Goal: Find specific page/section: Find specific page/section

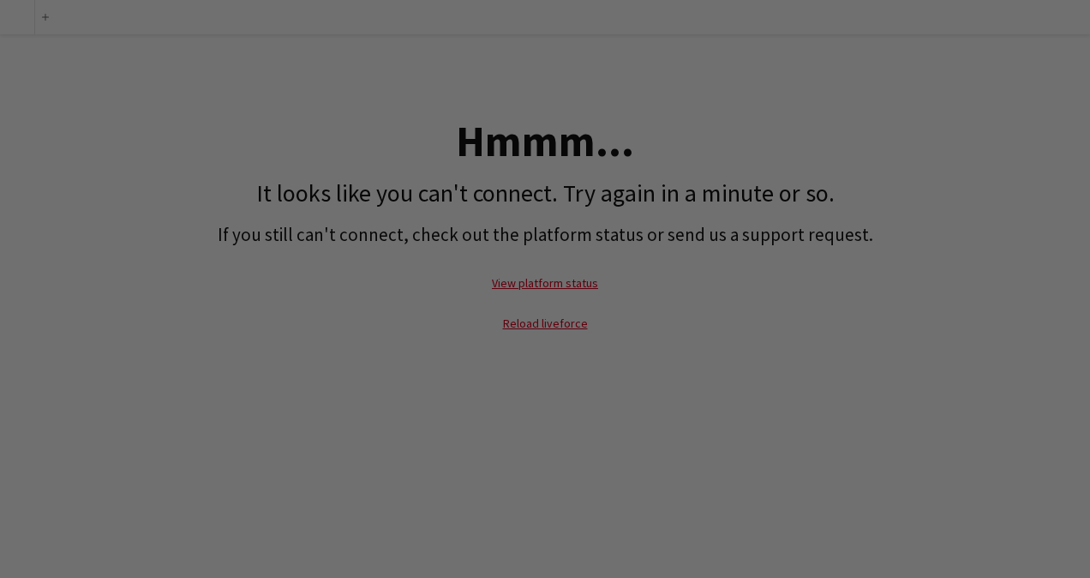
click at [425, 46] on div at bounding box center [551, 292] width 1102 height 584
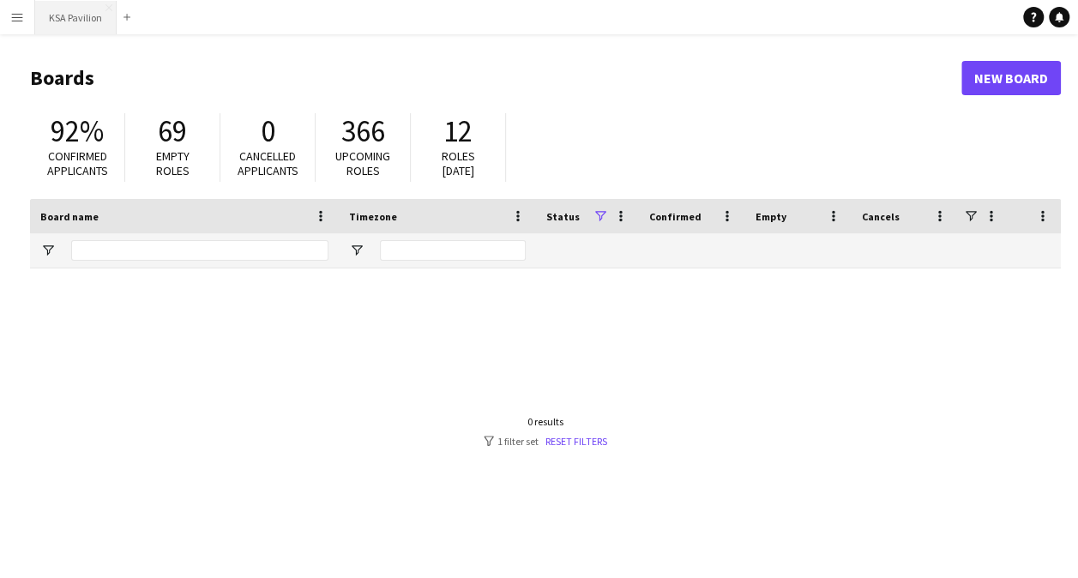
click at [69, 24] on button "KSA Pavilion Close" at bounding box center [75, 17] width 81 height 33
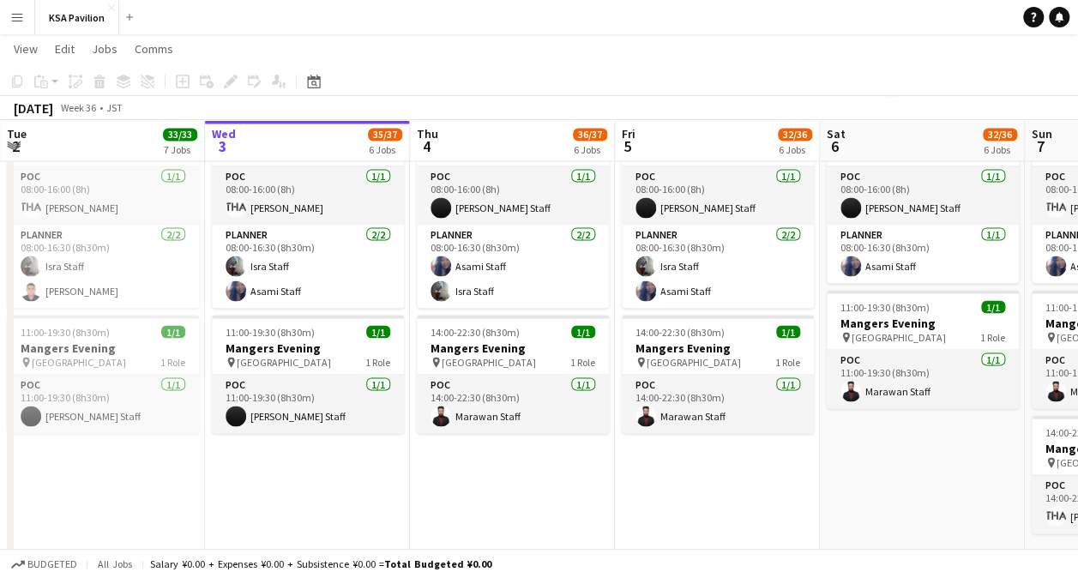
scroll to position [0, 561]
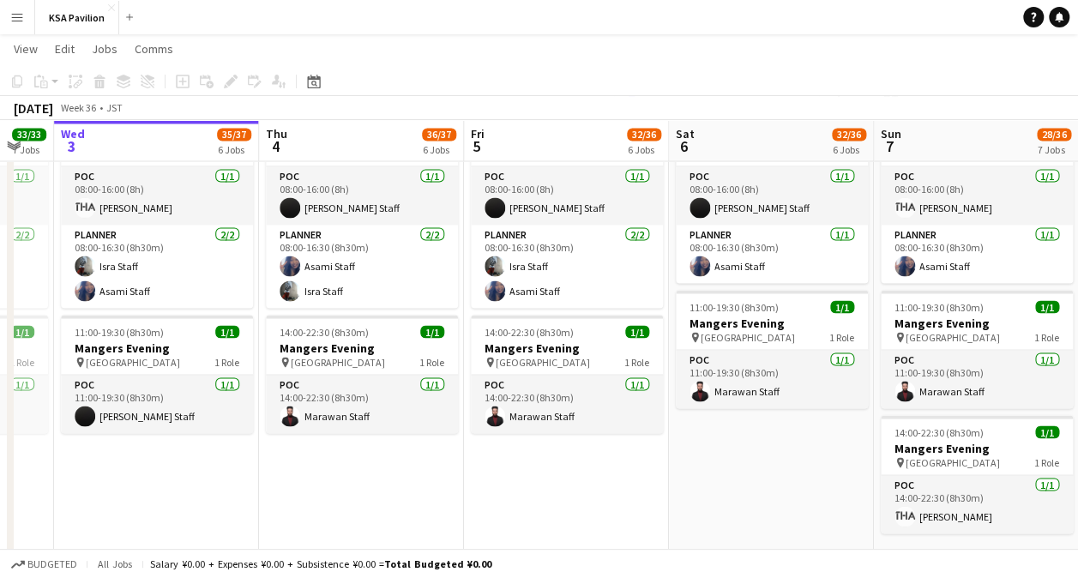
drag, startPoint x: 804, startPoint y: 530, endPoint x: 557, endPoint y: 562, distance: 249.0
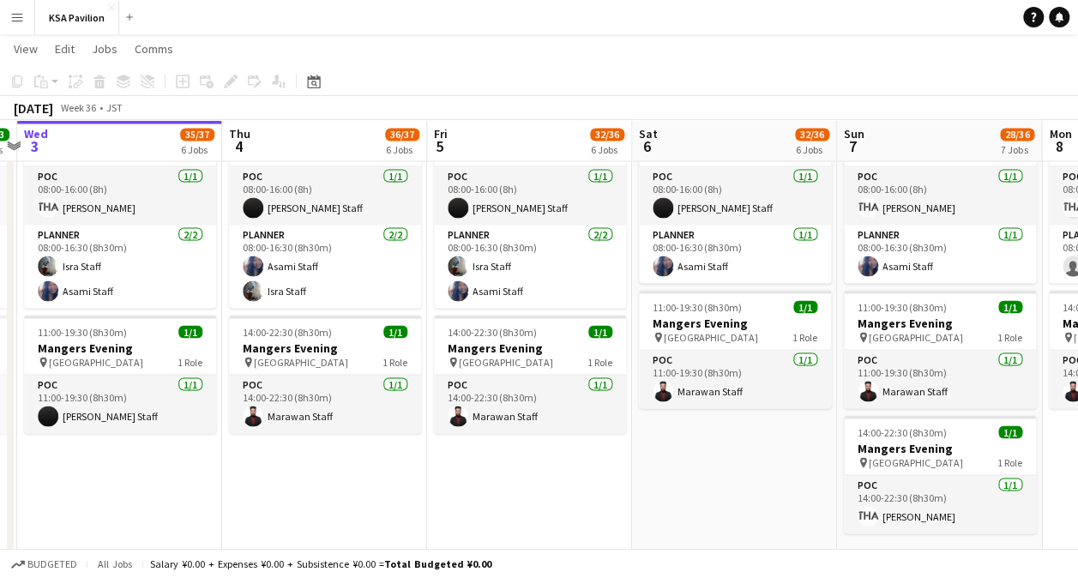
scroll to position [0, 600]
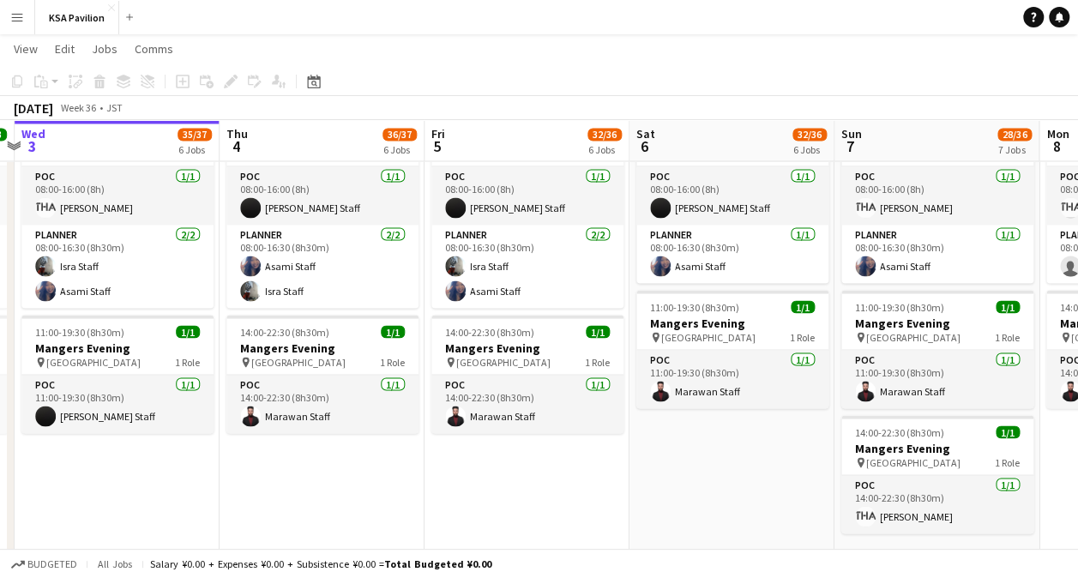
drag, startPoint x: 739, startPoint y: 532, endPoint x: 682, endPoint y: 550, distance: 59.4
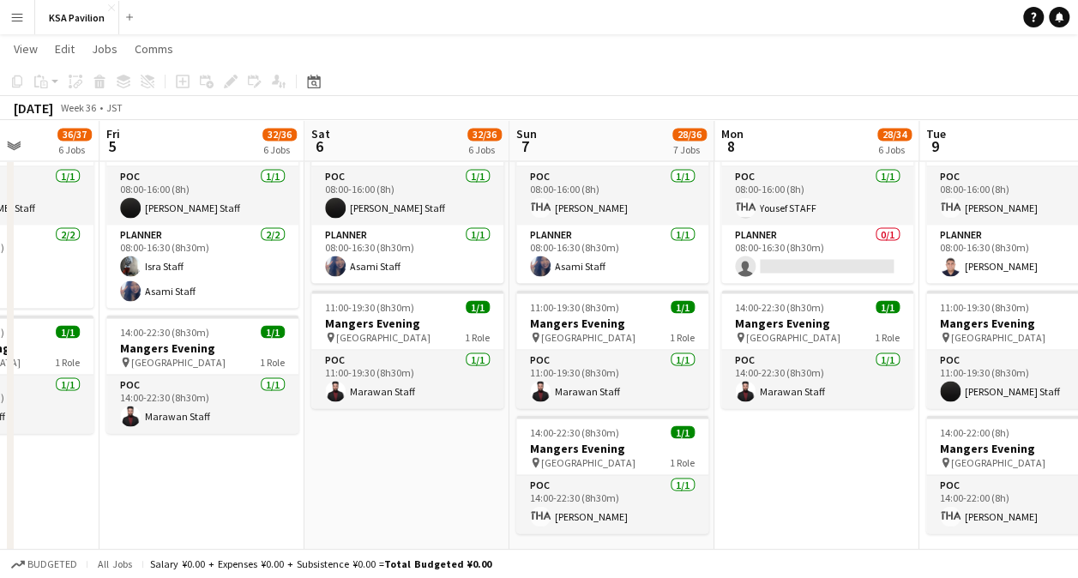
scroll to position [0, 519]
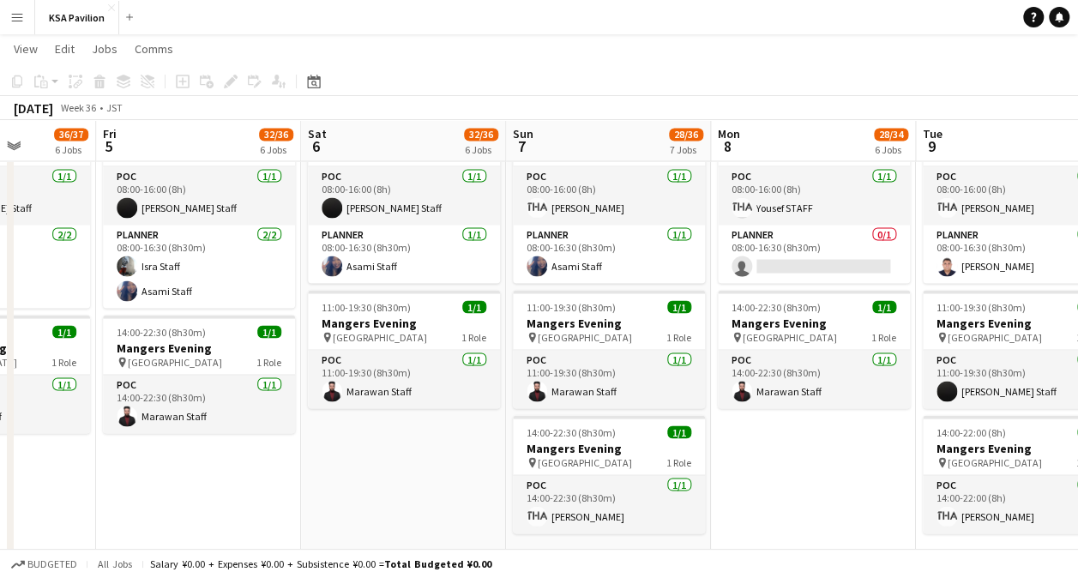
drag, startPoint x: 760, startPoint y: 504, endPoint x: 432, endPoint y: 524, distance: 328.9
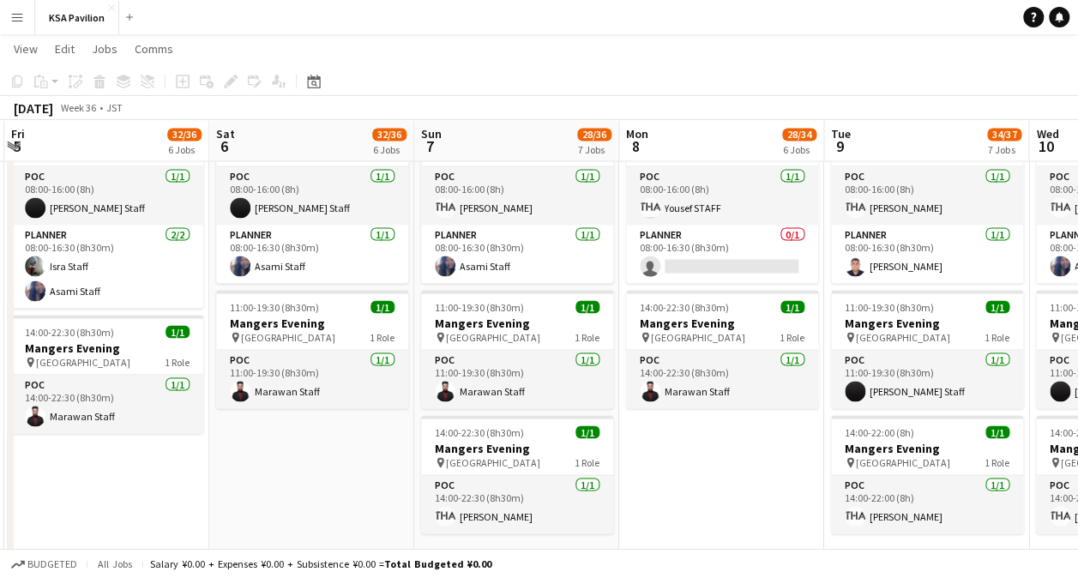
scroll to position [0, 625]
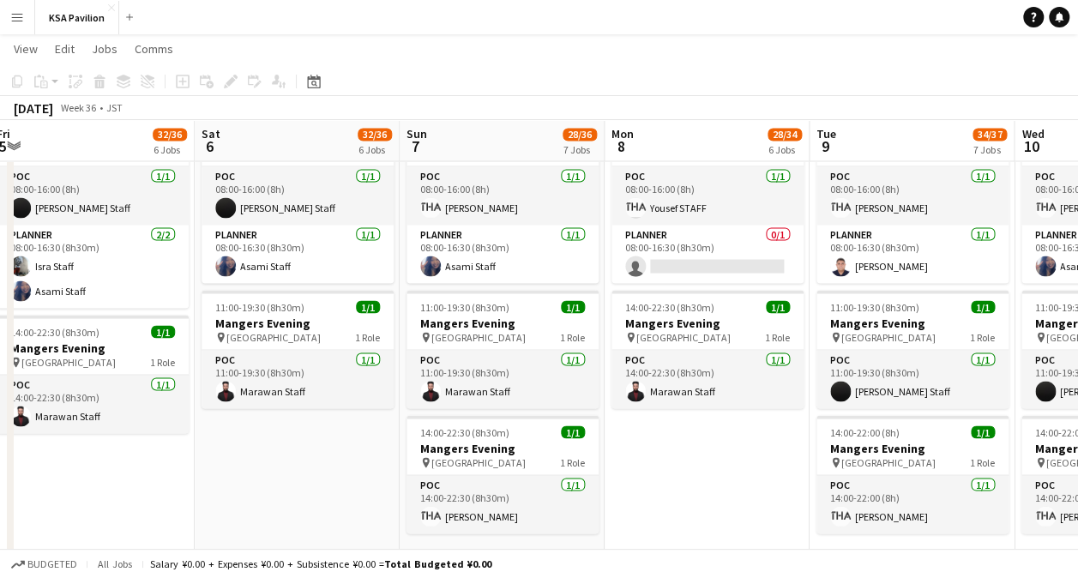
drag, startPoint x: 807, startPoint y: 473, endPoint x: 700, endPoint y: 495, distance: 108.6
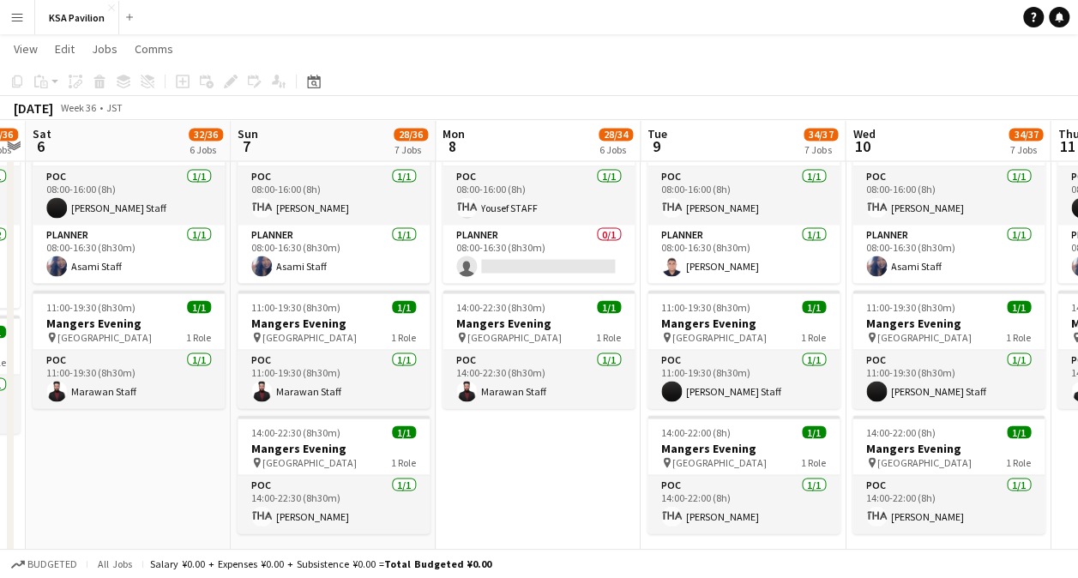
scroll to position [0, 802]
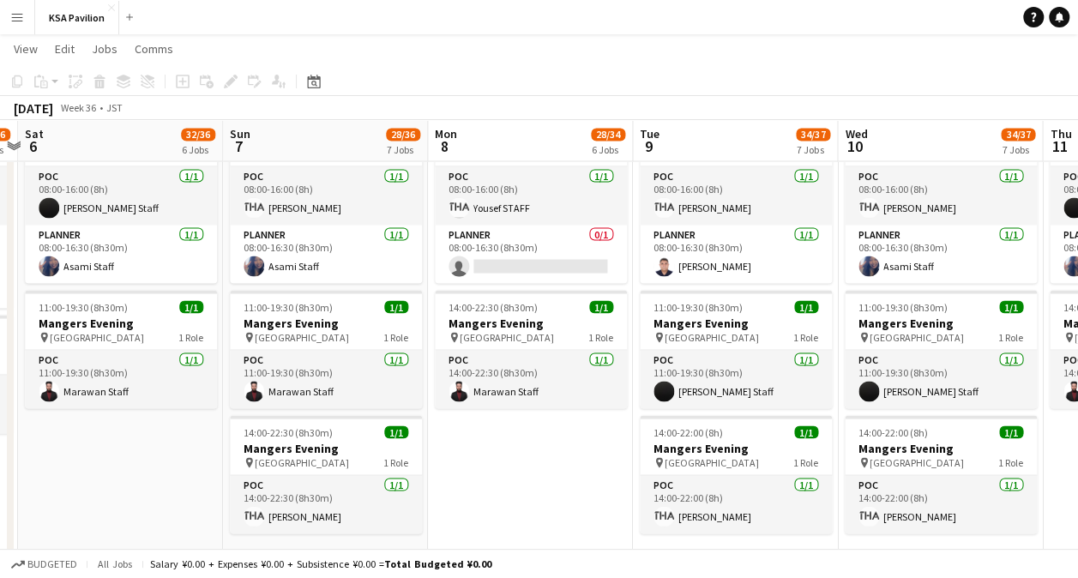
drag, startPoint x: 730, startPoint y: 473, endPoint x: 554, endPoint y: 482, distance: 176.8
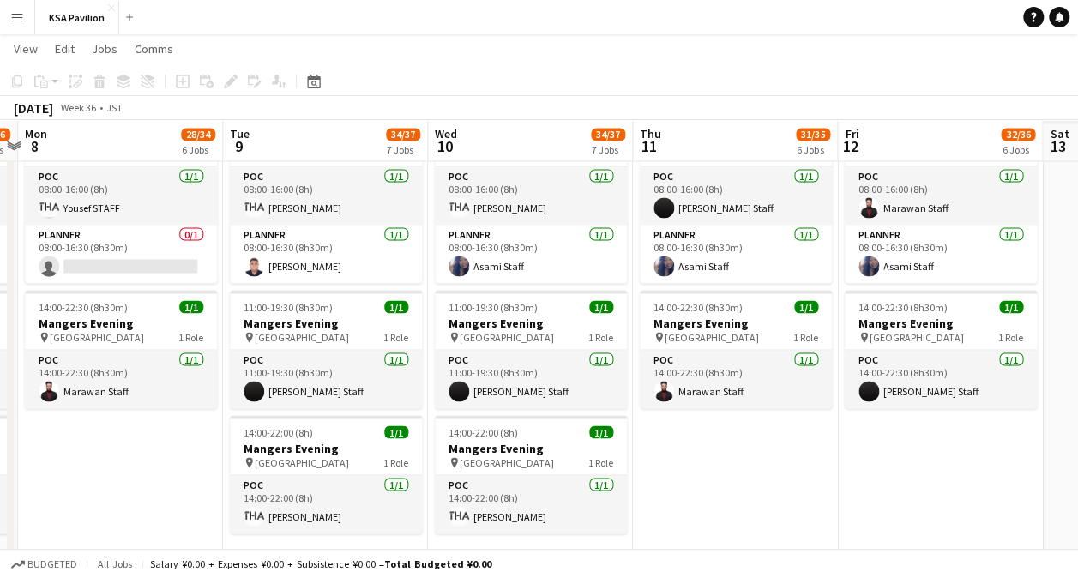
scroll to position [0, 550]
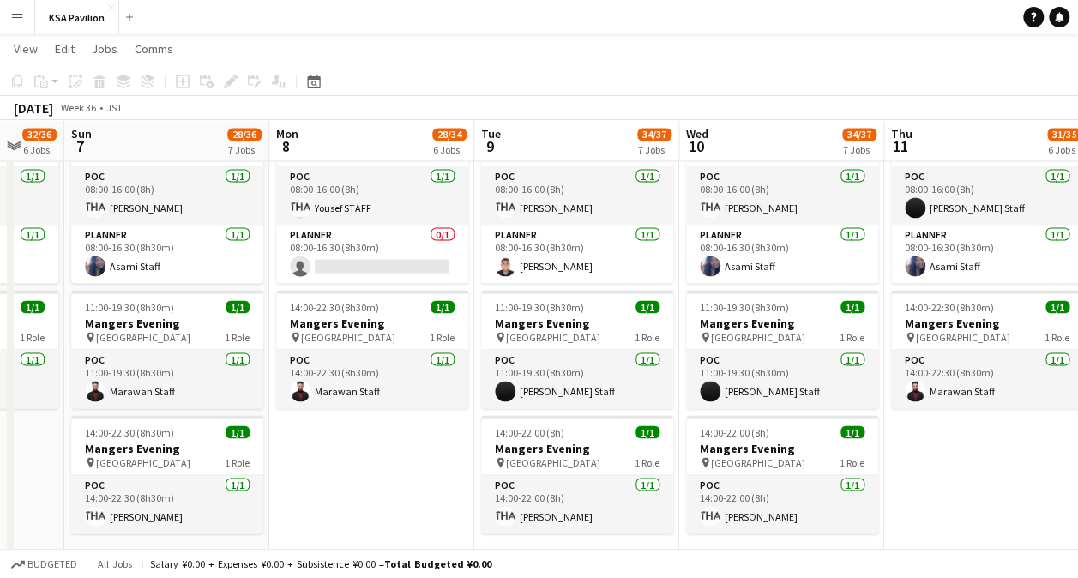
drag, startPoint x: 596, startPoint y: 471, endPoint x: 437, endPoint y: 502, distance: 161.6
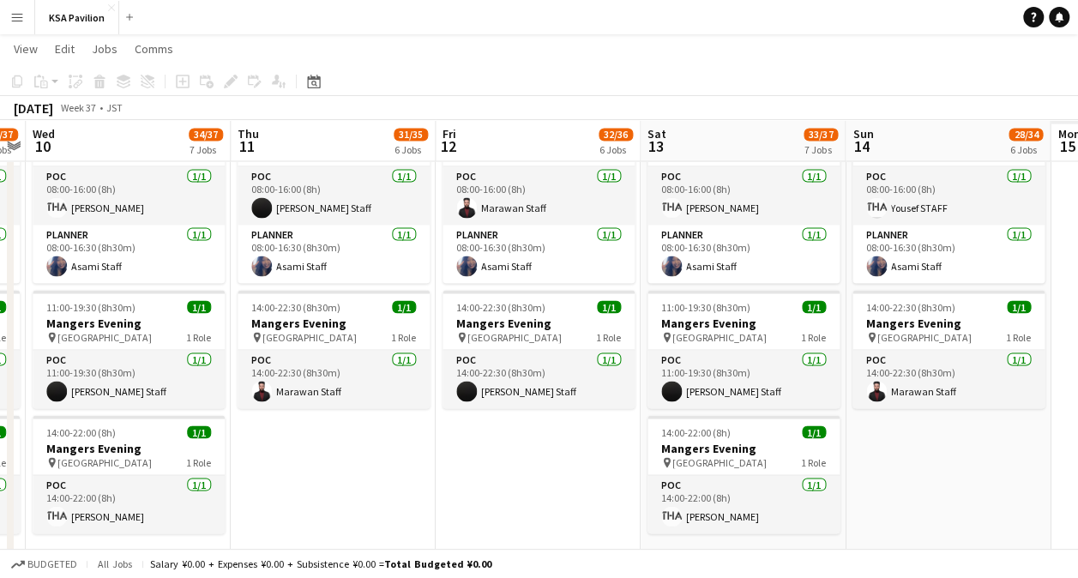
scroll to position [0, 477]
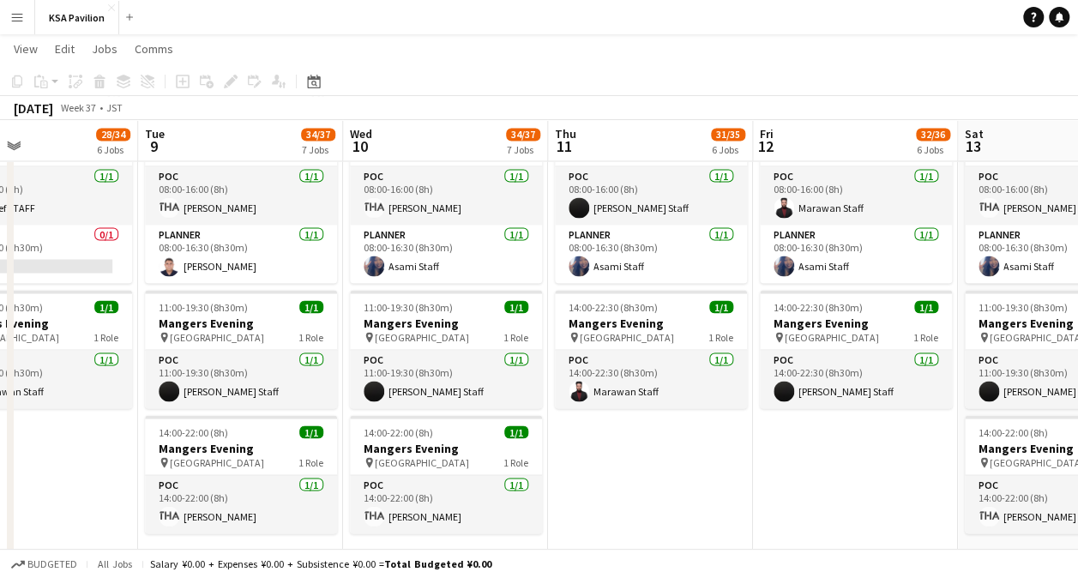
drag, startPoint x: 938, startPoint y: 477, endPoint x: 603, endPoint y: 538, distance: 340.8
